Goal: Information Seeking & Learning: Learn about a topic

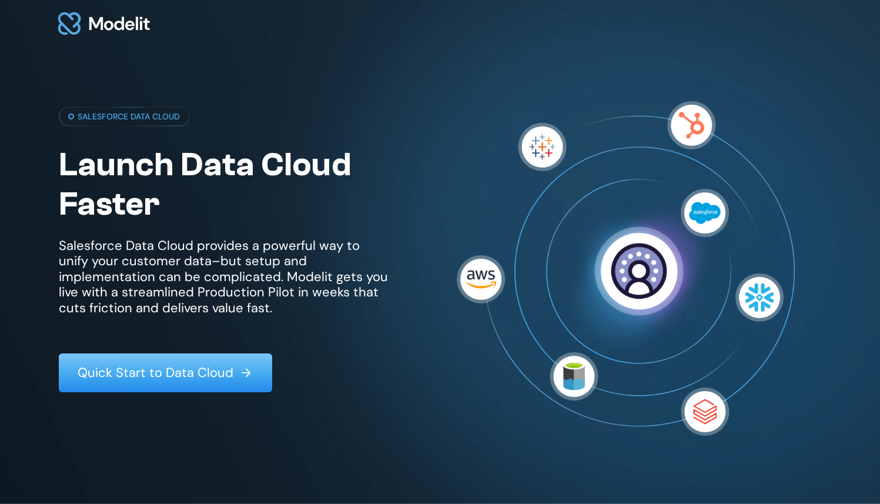
click at [21, 49] on div "SALESFORCE DATA CLOUD Launch Data Cloud Faster Salesforce Data Cloud provides a…" at bounding box center [440, 299] width 880 height 504
click at [32, 96] on div "SALESFORCE DATA CLOUD Launch Data Cloud Faster Salesforce Data Cloud provides a…" at bounding box center [440, 299] width 880 height 504
